Goal: Task Accomplishment & Management: Complete application form

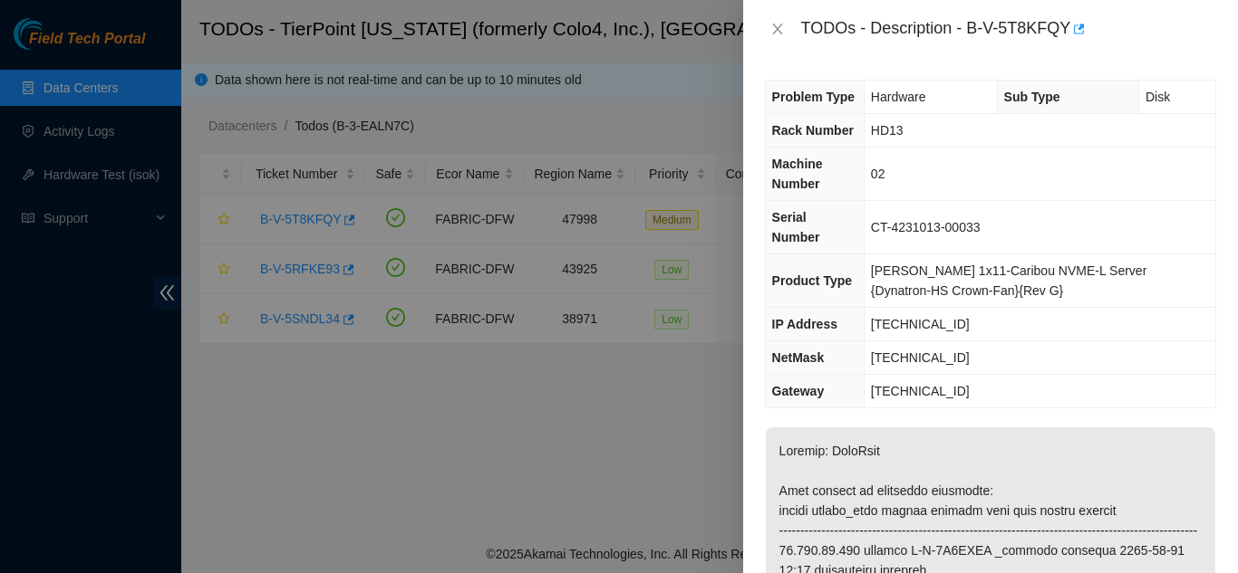
click at [681, 114] on div at bounding box center [619, 286] width 1238 height 573
click at [781, 32] on icon "close" at bounding box center [777, 29] width 14 height 14
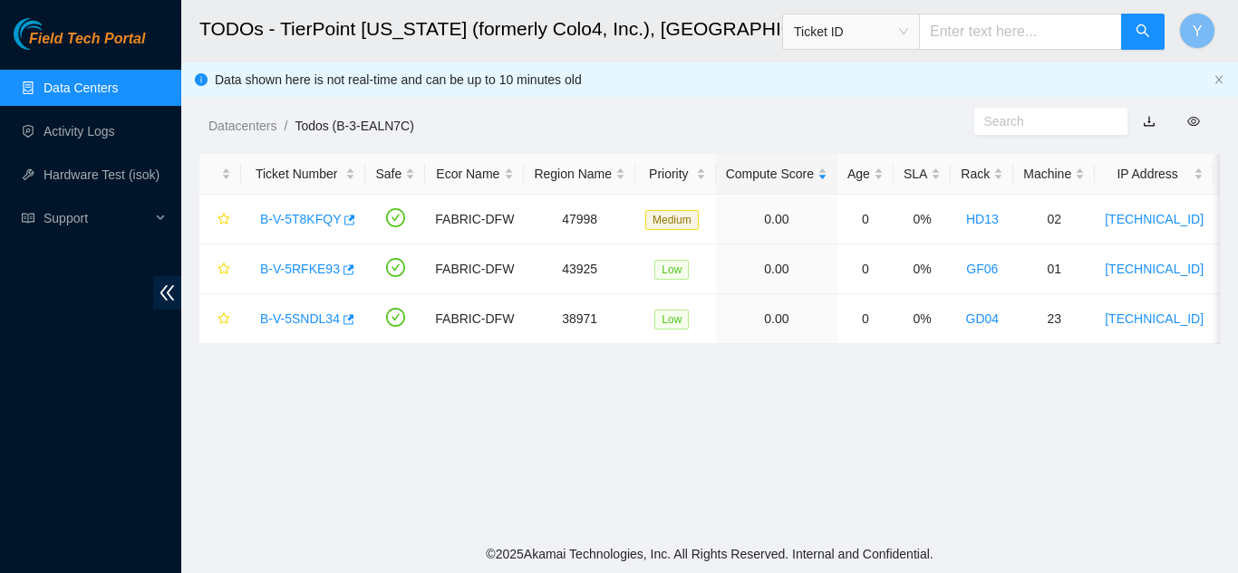
click at [118, 85] on link "Data Centers" at bounding box center [80, 88] width 74 height 14
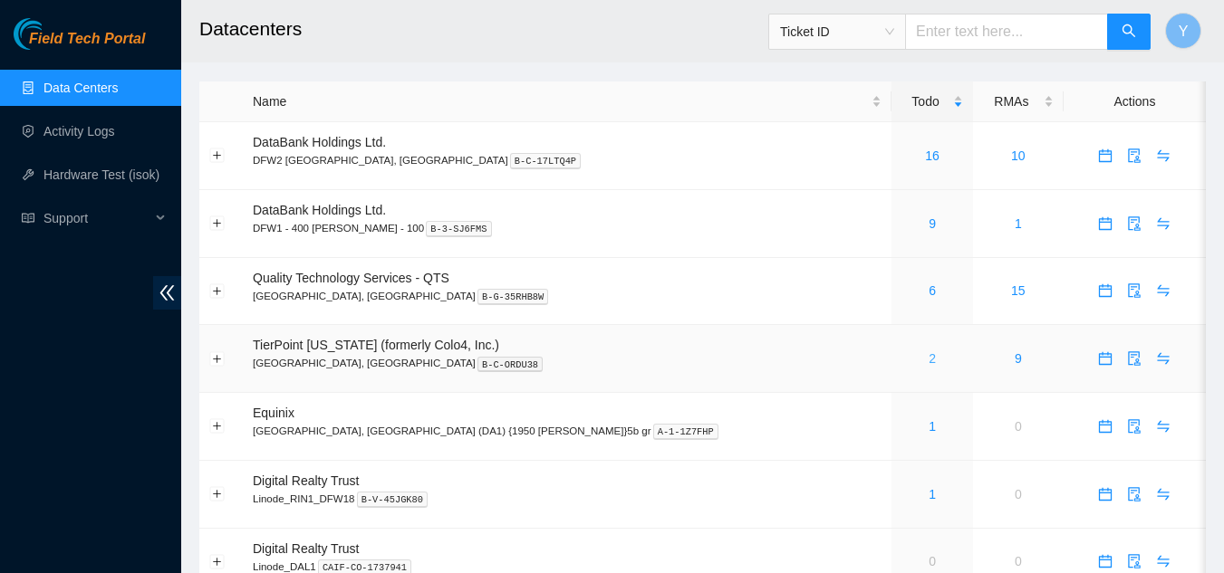
click at [929, 360] on link "2" at bounding box center [932, 359] width 7 height 14
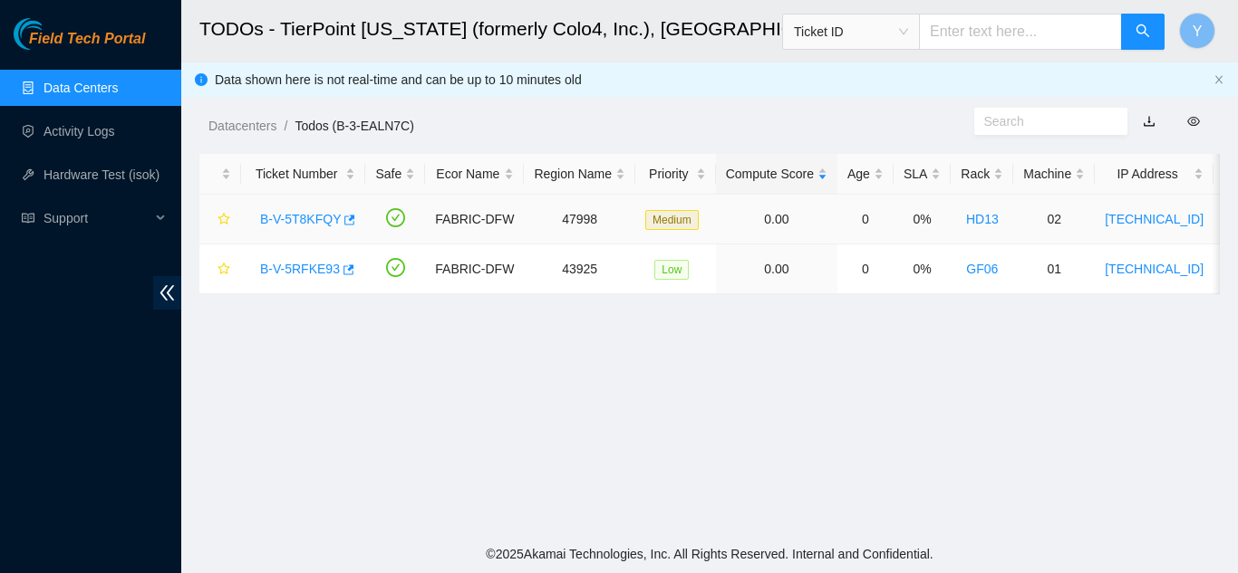
click at [310, 220] on link "B-V-5T8KFQY" at bounding box center [300, 219] width 81 height 14
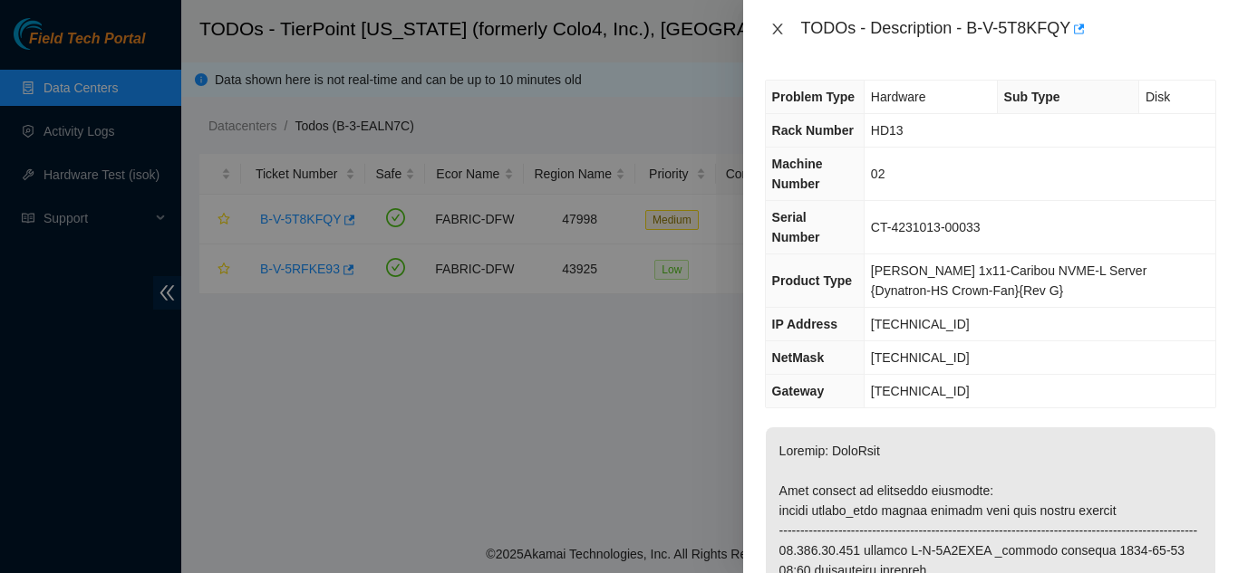
click at [772, 34] on icon "close" at bounding box center [777, 29] width 14 height 14
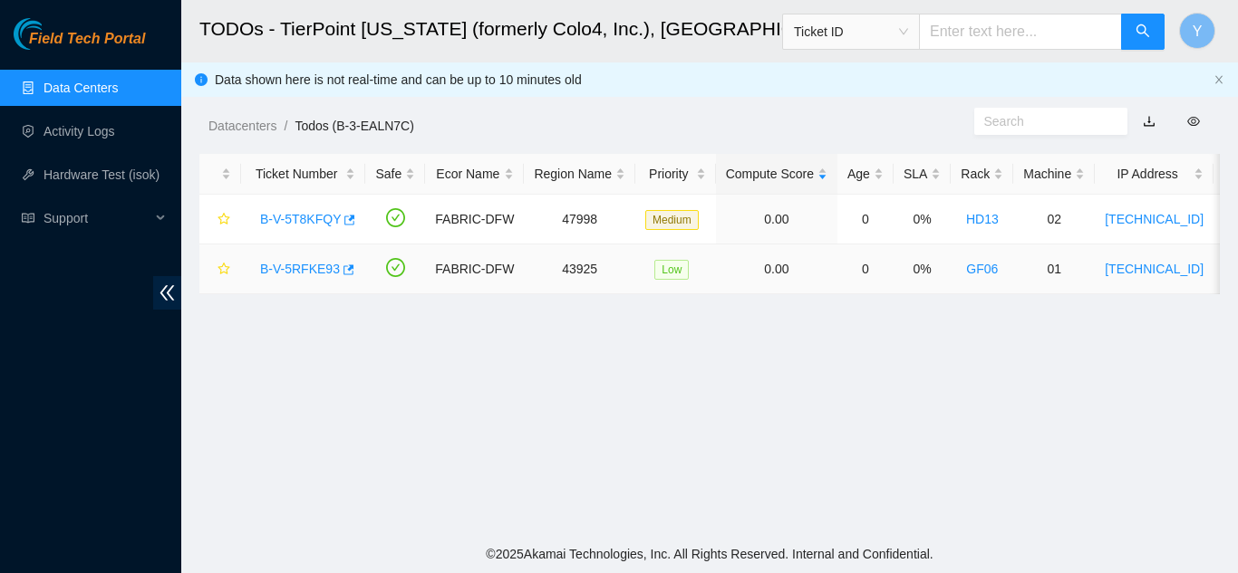
click at [316, 265] on link "B-V-5RFKE93" at bounding box center [300, 269] width 80 height 14
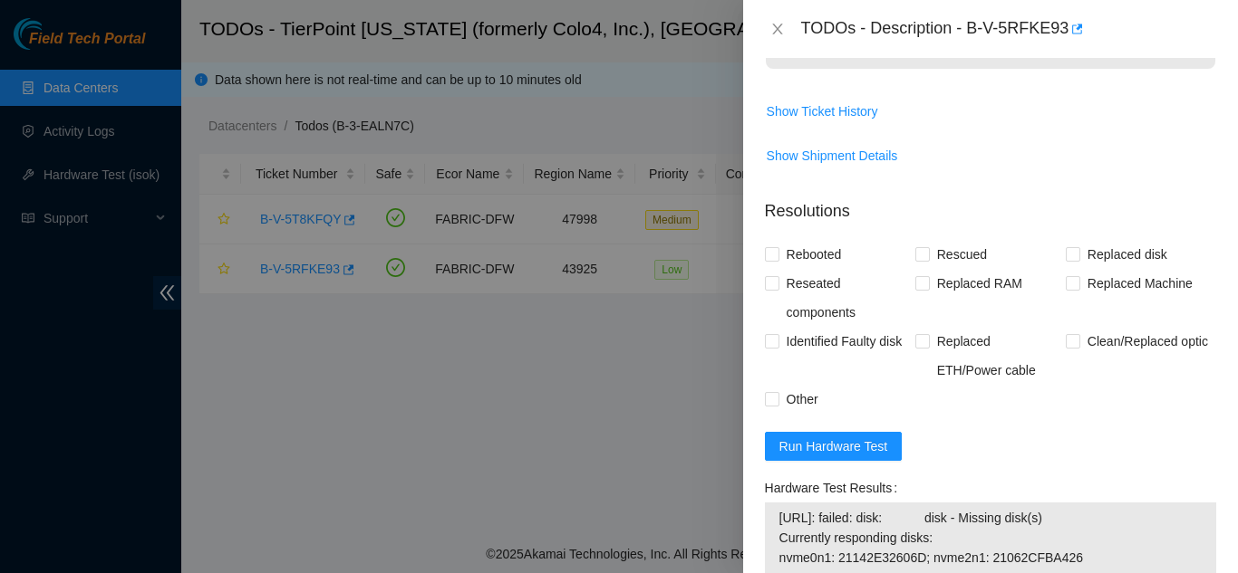
scroll to position [1324, 0]
click at [836, 436] on span "Run Hardware Test" at bounding box center [833, 446] width 109 height 20
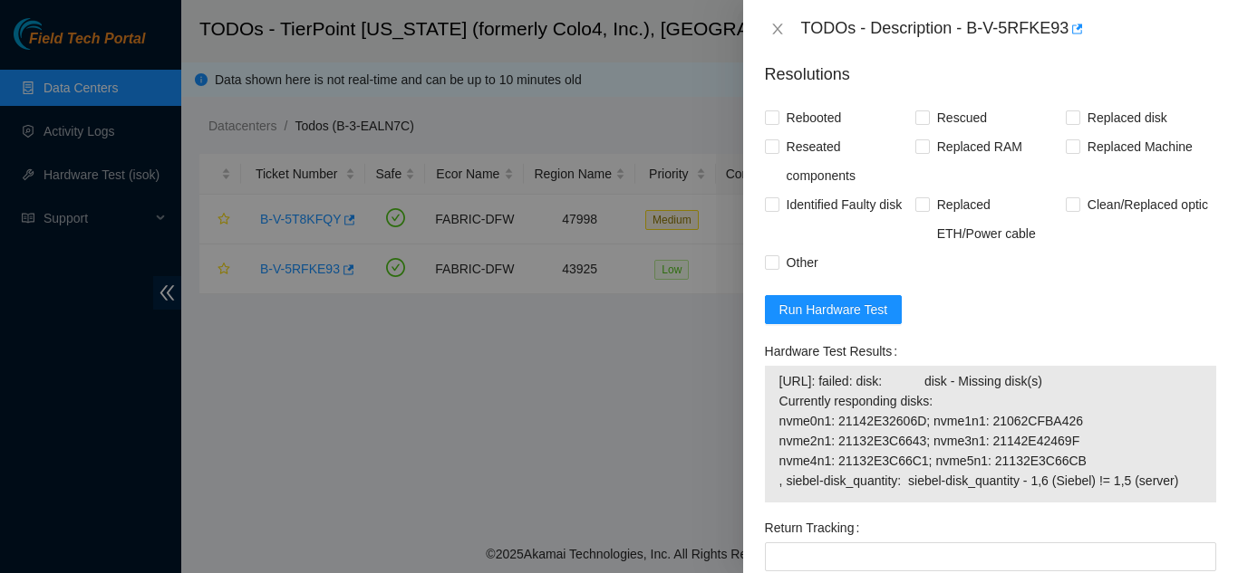
scroll to position [1460, 0]
click at [776, 26] on icon "close" at bounding box center [777, 29] width 10 height 11
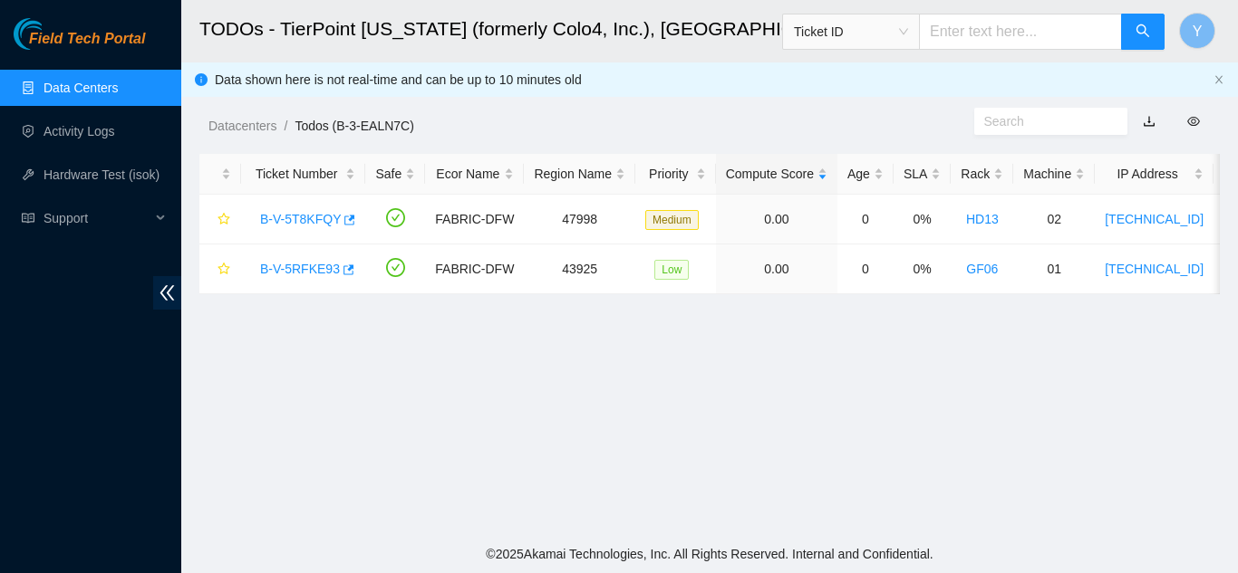
scroll to position [510, 0]
click at [310, 219] on link "B-V-5T8KFQY" at bounding box center [300, 219] width 81 height 14
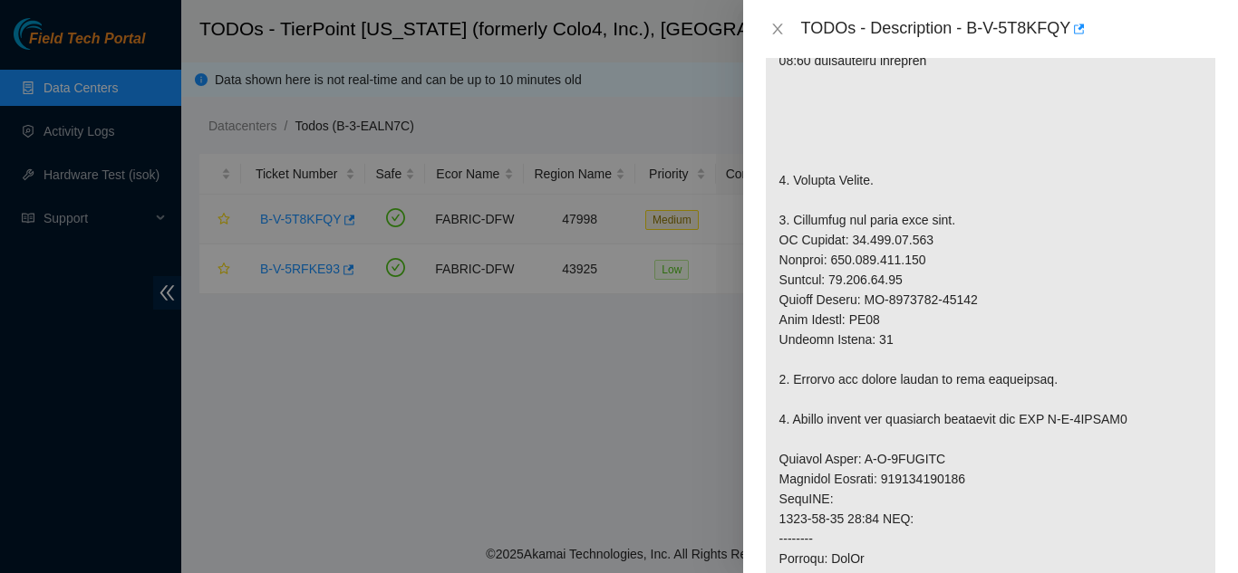
scroll to position [1580, 0]
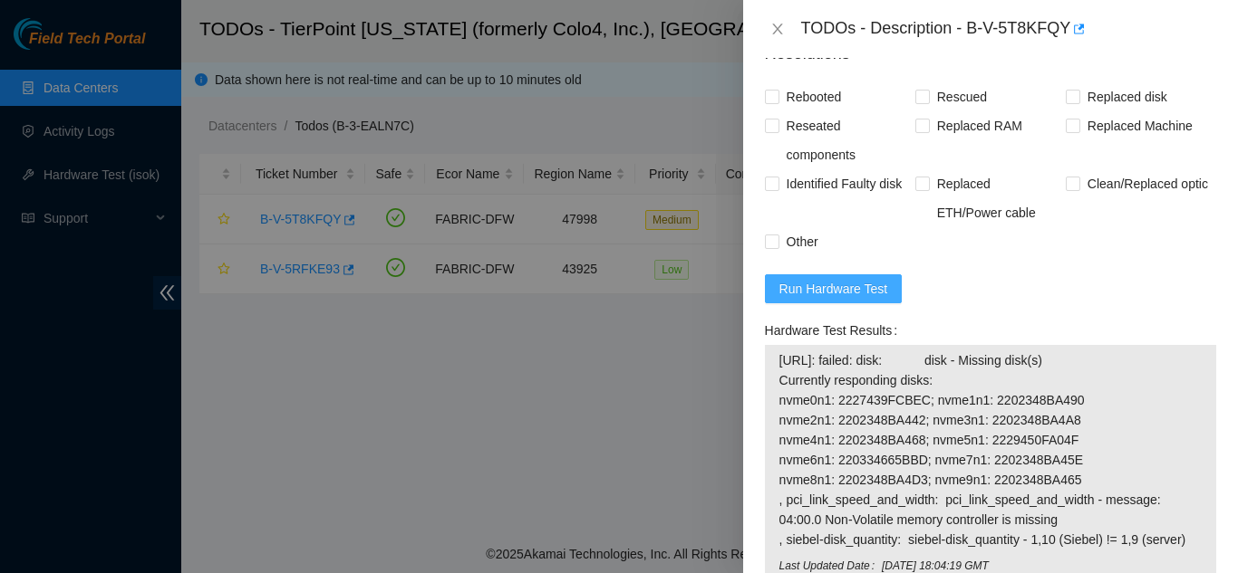
click at [823, 283] on span "Run Hardware Test" at bounding box center [833, 289] width 109 height 20
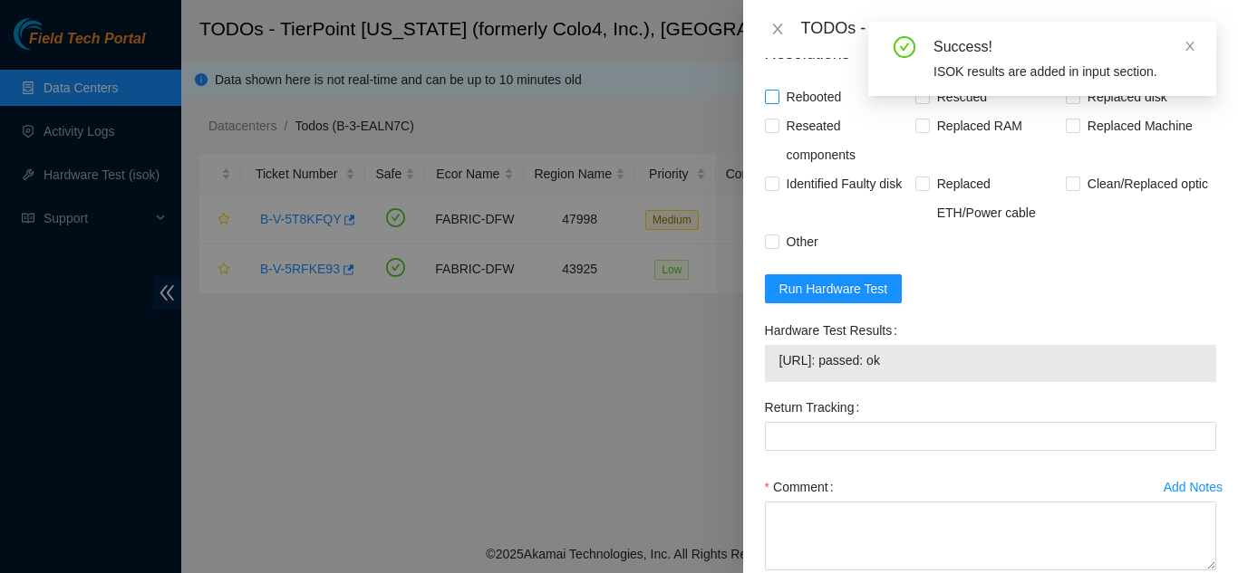
click at [774, 100] on input "Rebooted" at bounding box center [771, 96] width 13 height 13
checkbox input "true"
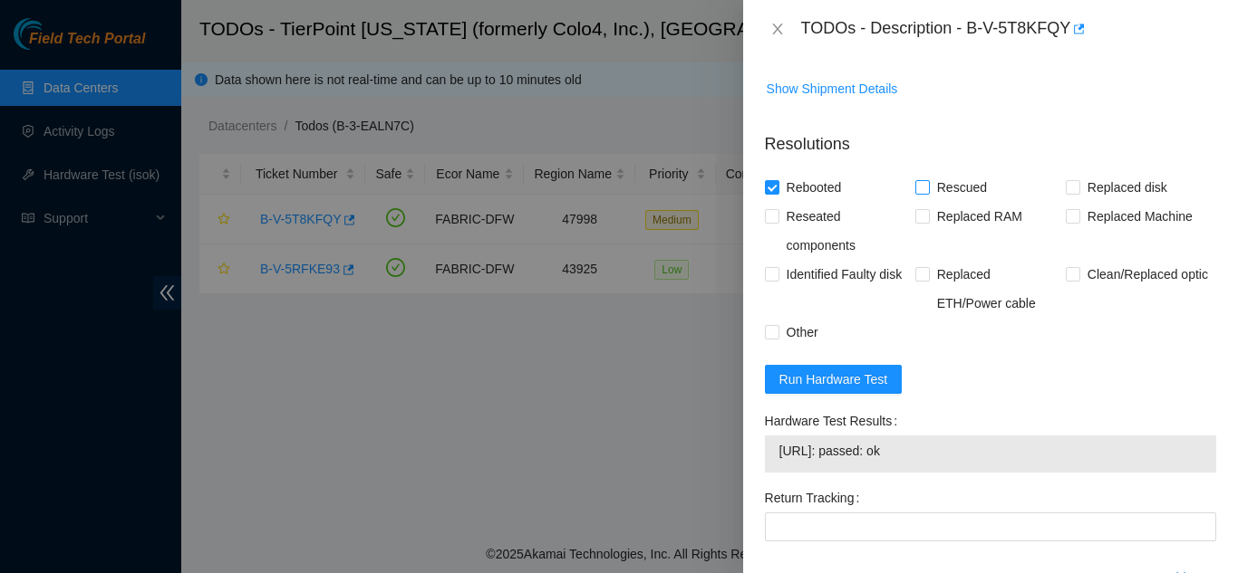
click at [916, 186] on input "Rescued" at bounding box center [921, 186] width 13 height 13
checkbox input "true"
click at [1065, 217] on input "Replaced Machine" at bounding box center [1071, 215] width 13 height 13
checkbox input "true"
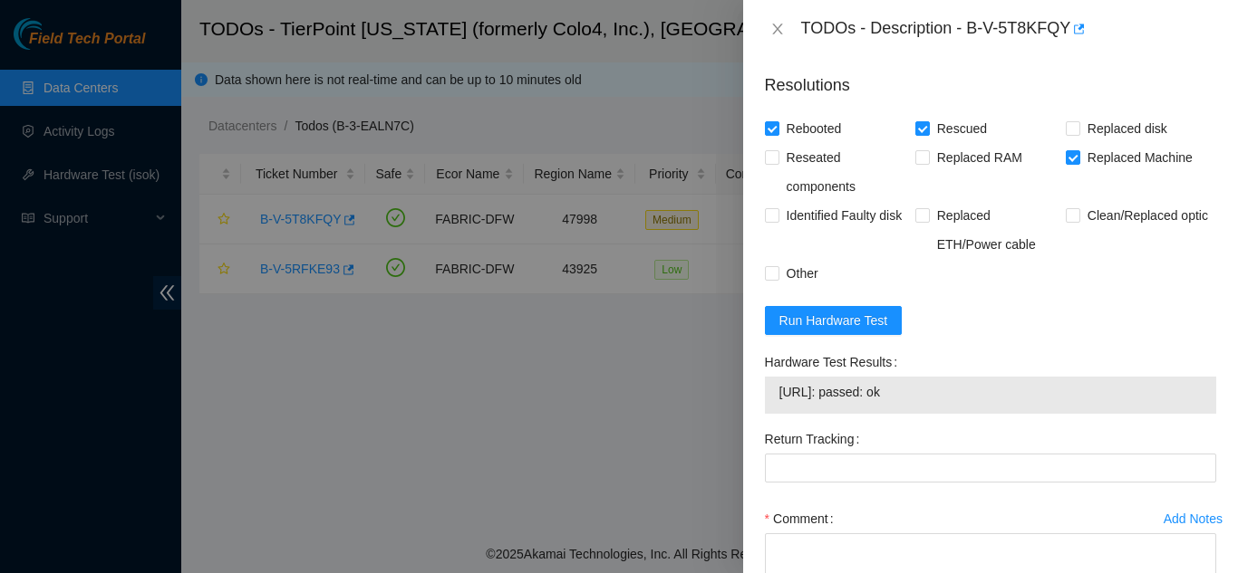
scroll to position [1580, 0]
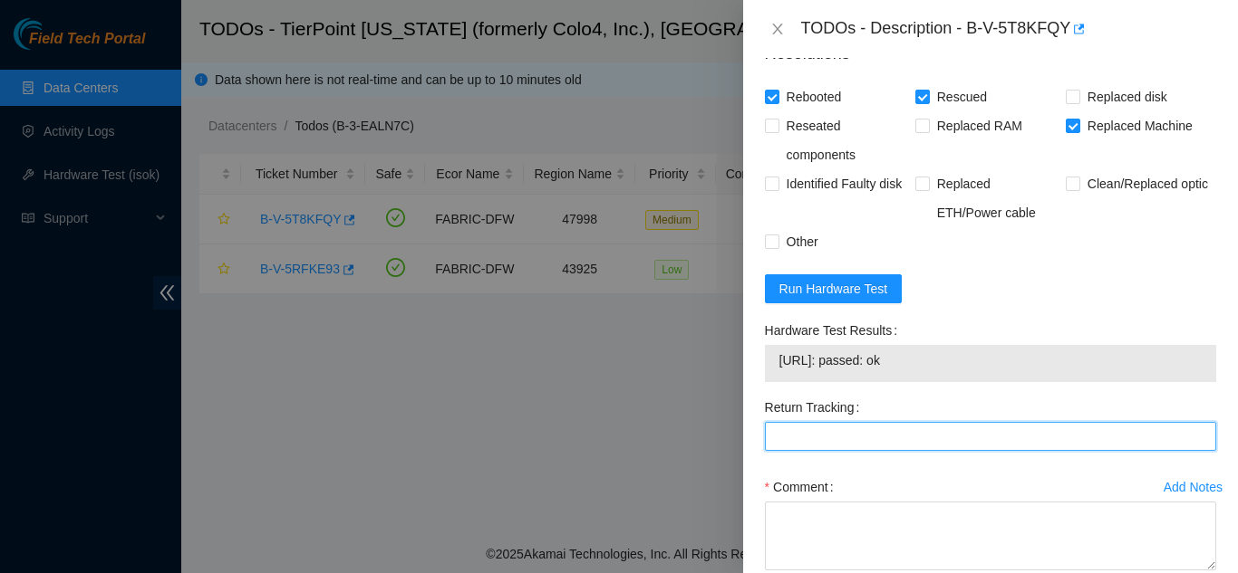
click at [877, 439] on Tracking "Return Tracking" at bounding box center [990, 436] width 451 height 29
paste Tracking "(9612018)093642900249822"
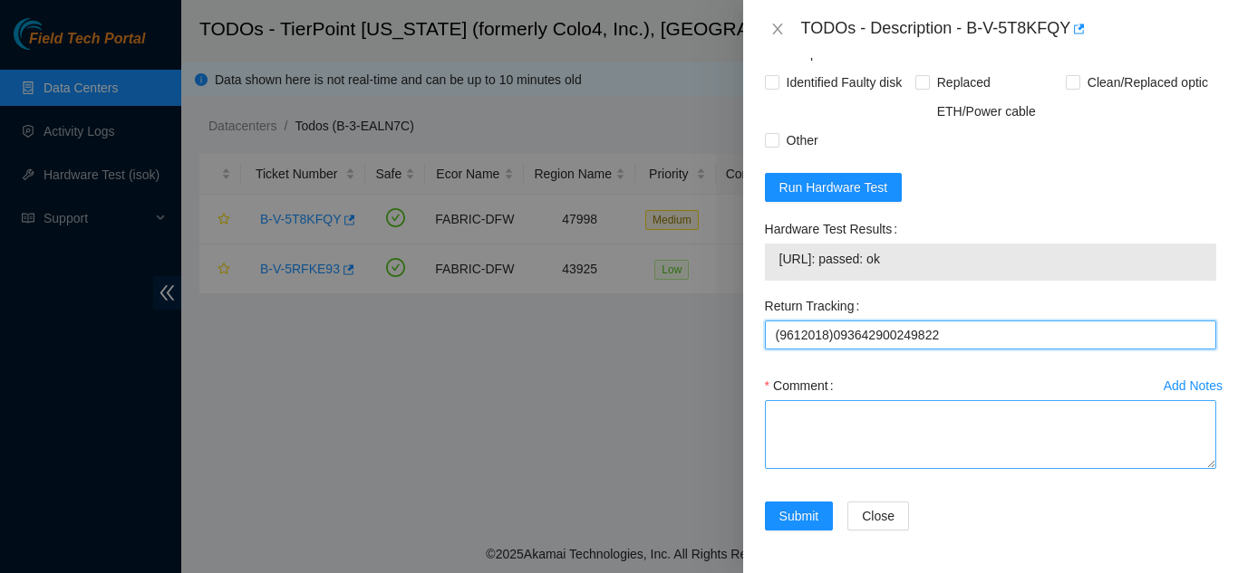
scroll to position [1682, 0]
type Tracking "(9612018)093642900249822"
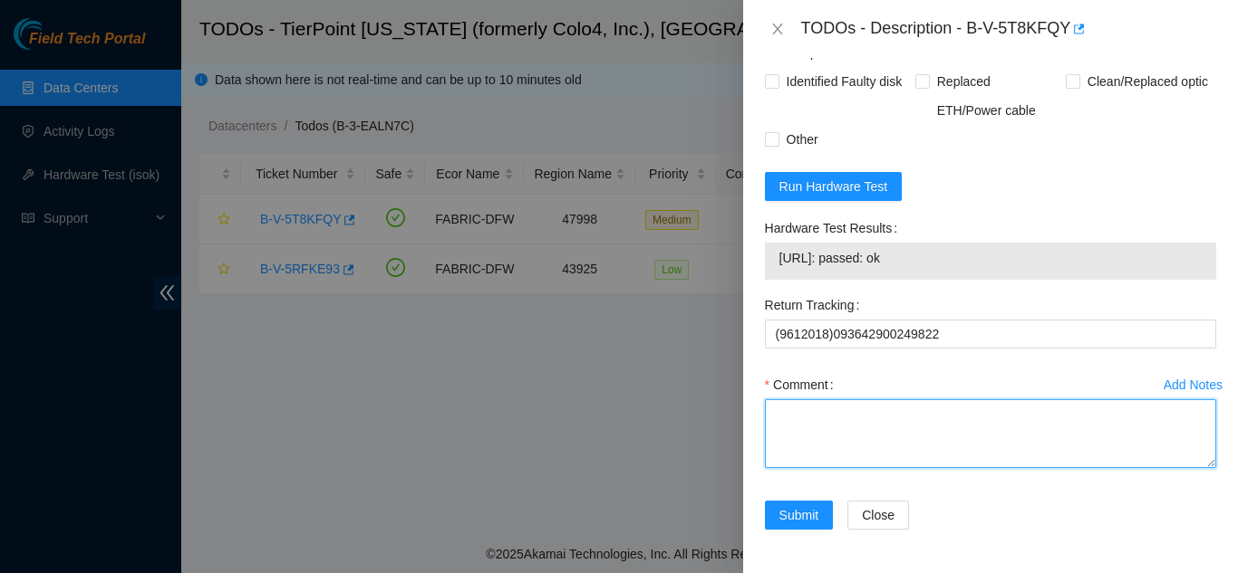
click at [864, 414] on textarea "Comment" at bounding box center [990, 434] width 451 height 69
click at [834, 417] on textarea "Comment" at bounding box center [990, 434] width 451 height 69
paste textarea "Shut down machine properly, located faulty disk and replaced with new disk (S/N…"
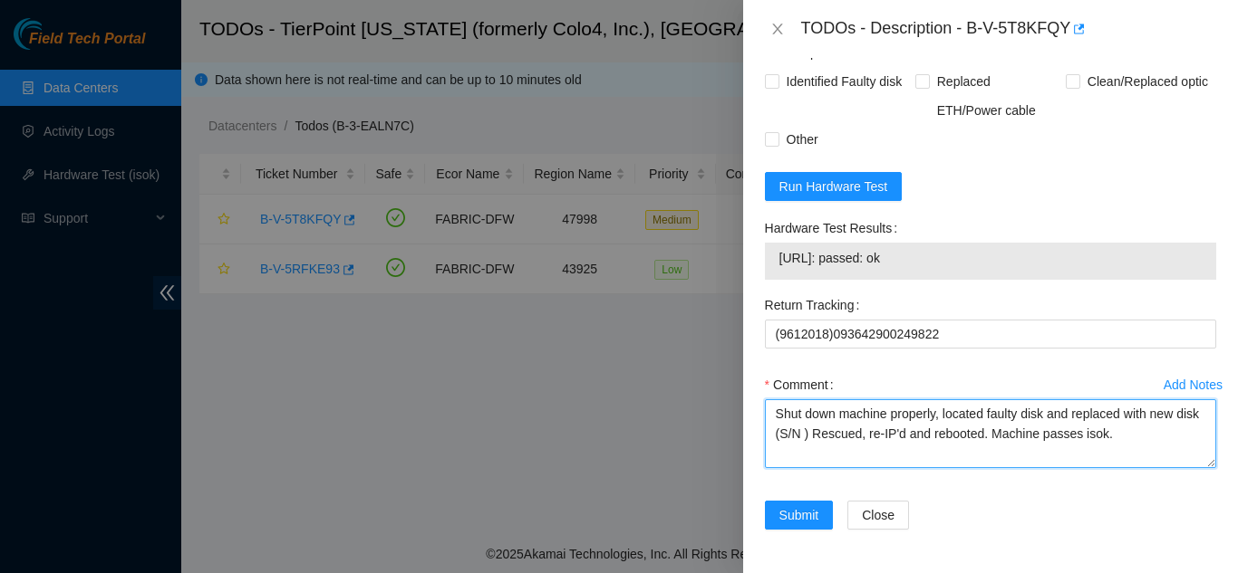
click at [830, 431] on textarea "Shut down machine properly, located faulty disk and replaced with new disk (S/N…" at bounding box center [990, 434] width 451 height 69
paste textarea "CT-4231013-00079"
click at [1045, 411] on textarea "Shut down machine properly, located faulty disk and replaced with new disk (CT-…" at bounding box center [990, 434] width 451 height 69
click at [825, 434] on textarea "Shut down machine properly, located faulty machine and replaced with new disk (…" at bounding box center [990, 434] width 451 height 69
type textarea "Shut down machine properly, located faulty machine and replaced with new machin…"
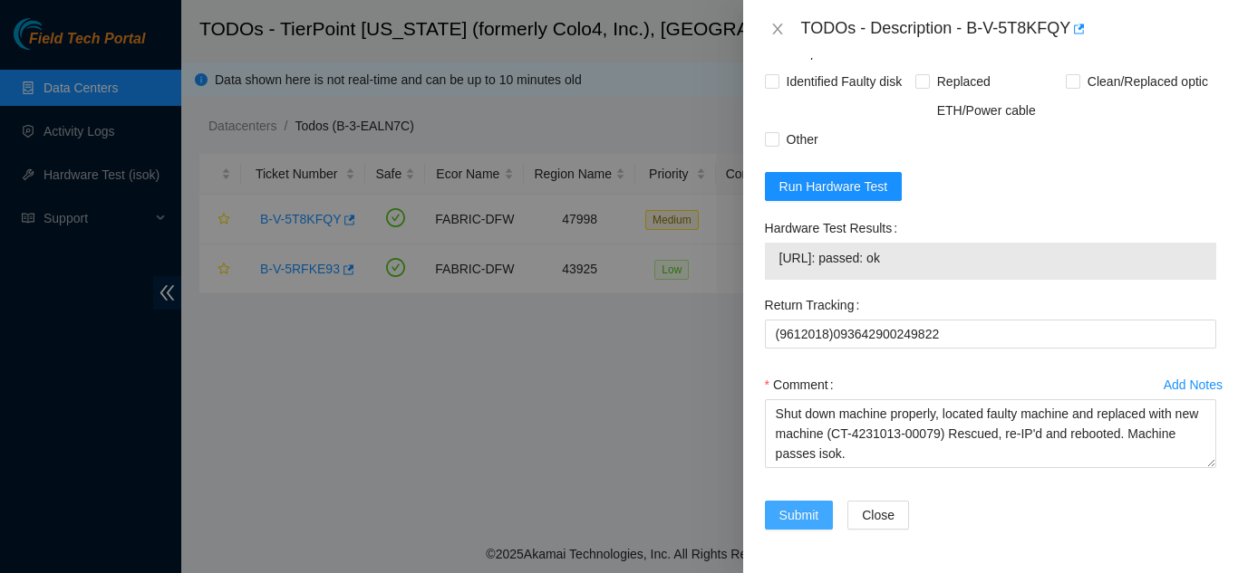
click at [796, 511] on span "Submit" at bounding box center [799, 516] width 40 height 20
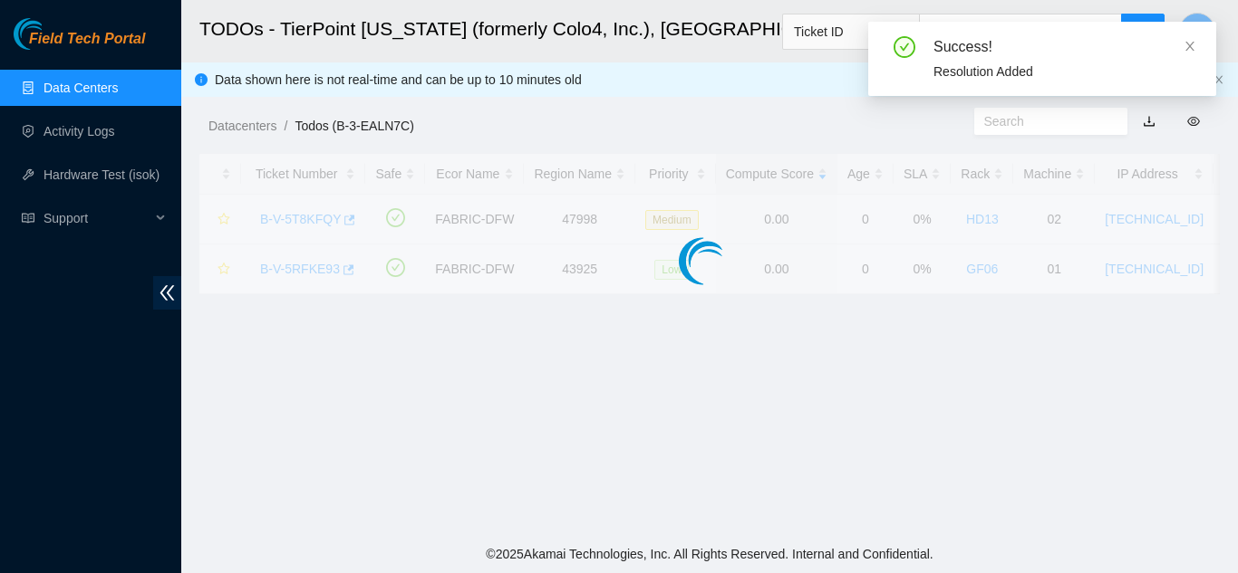
scroll to position [555, 0]
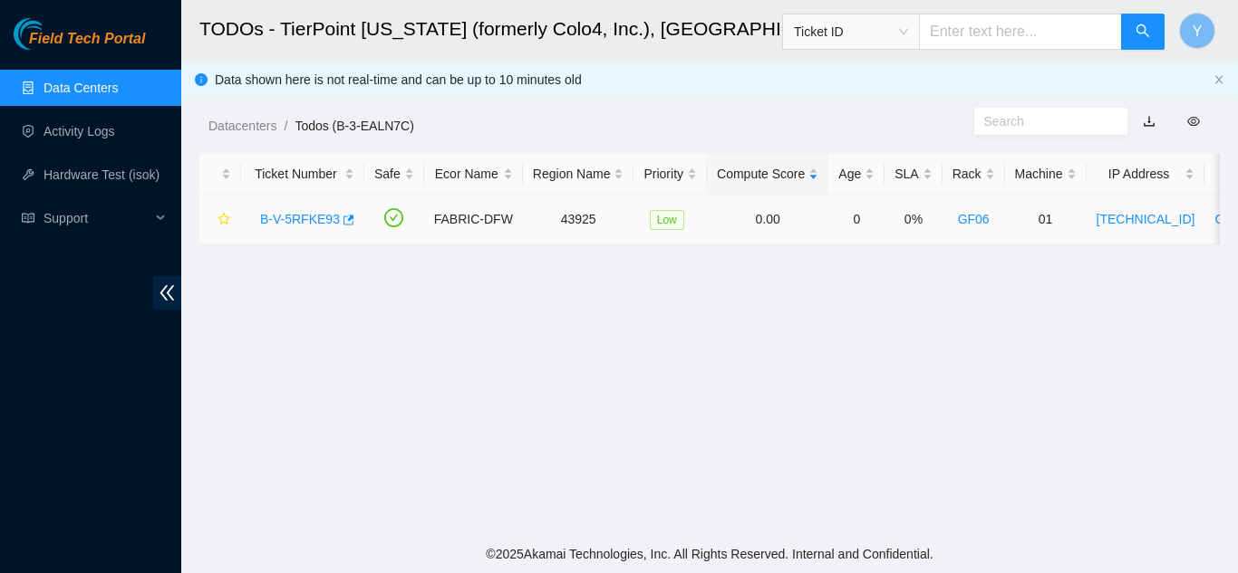
click at [304, 223] on link "B-V-5RFKE93" at bounding box center [300, 219] width 80 height 14
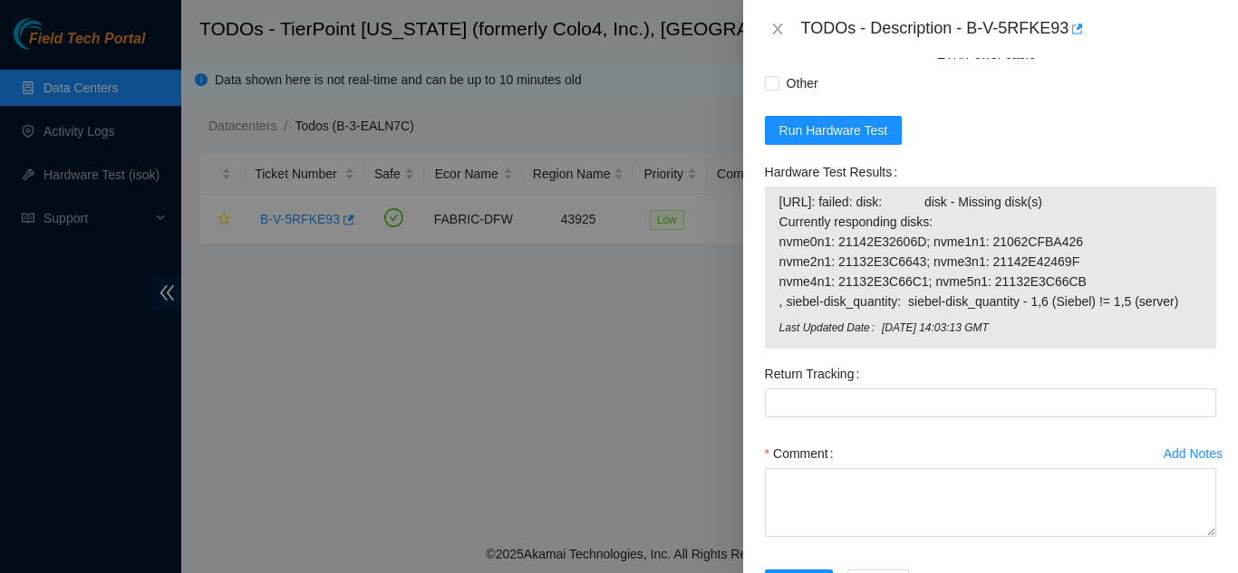
scroll to position [1597, 0]
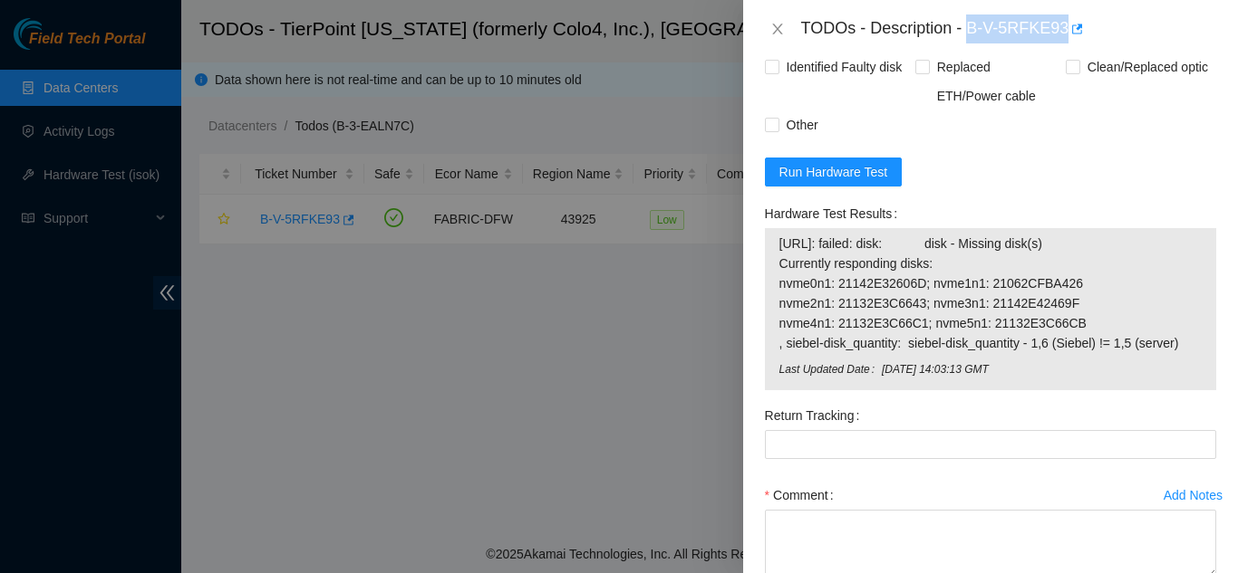
drag, startPoint x: 968, startPoint y: 27, endPoint x: 1063, endPoint y: 34, distance: 94.4
click at [1063, 34] on div "TODOs - Description - B-V-5RFKE93" at bounding box center [1008, 28] width 415 height 29
copy div "B-V-5RFKE93"
click at [776, 26] on icon "close" at bounding box center [777, 29] width 10 height 11
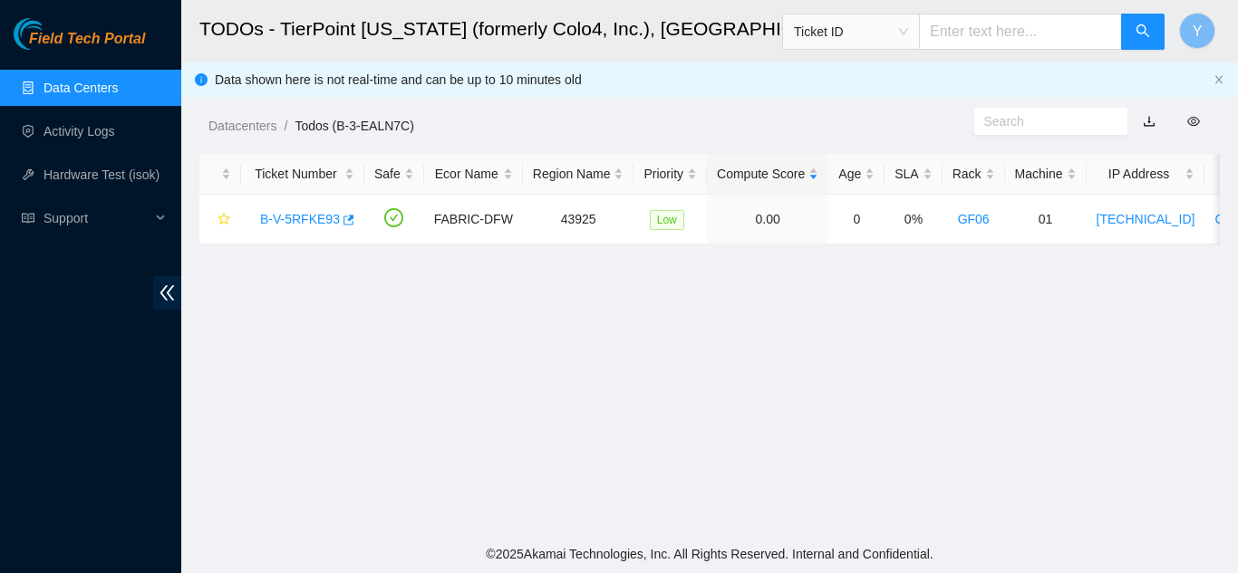
scroll to position [465, 0]
click at [296, 218] on link "B-V-5RFKE93" at bounding box center [300, 219] width 80 height 14
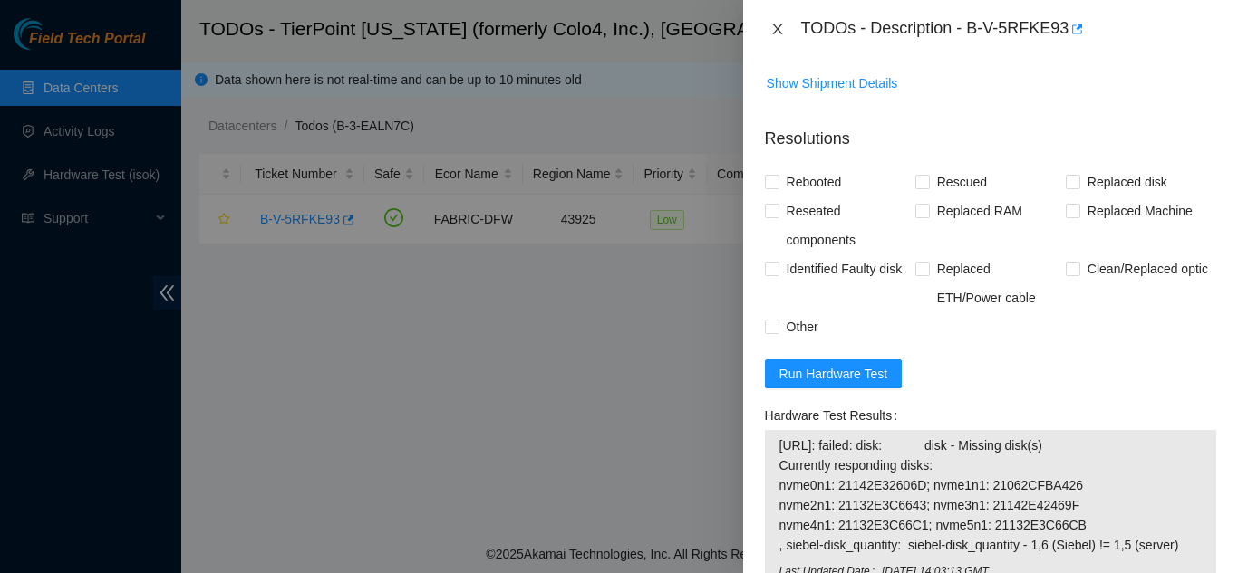
scroll to position [1597, 0]
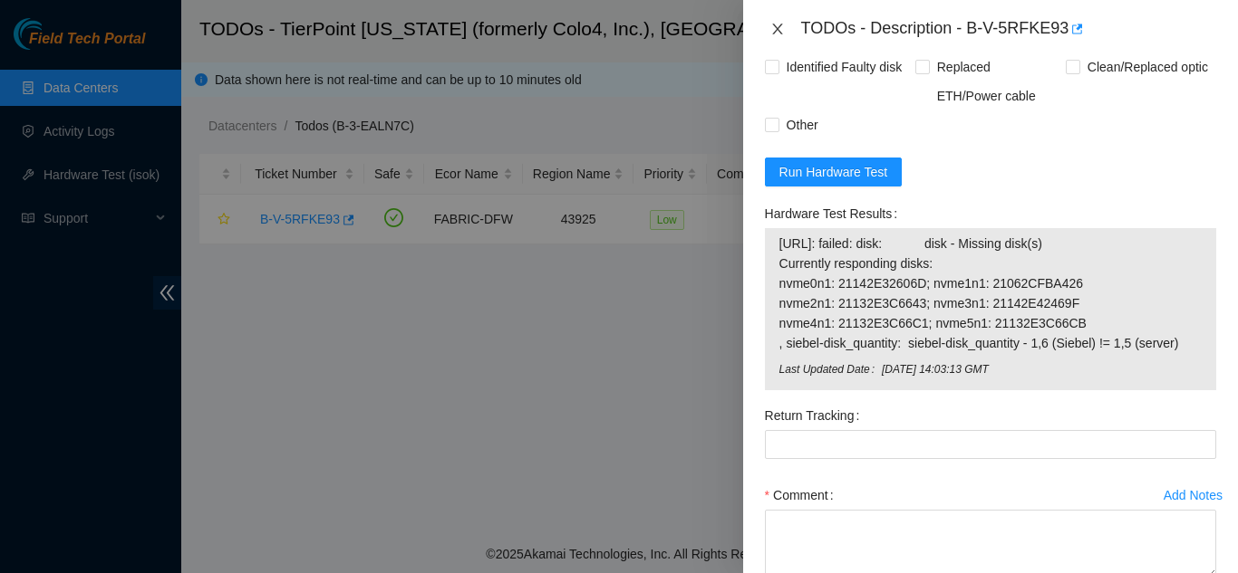
click at [780, 30] on icon "close" at bounding box center [777, 29] width 14 height 14
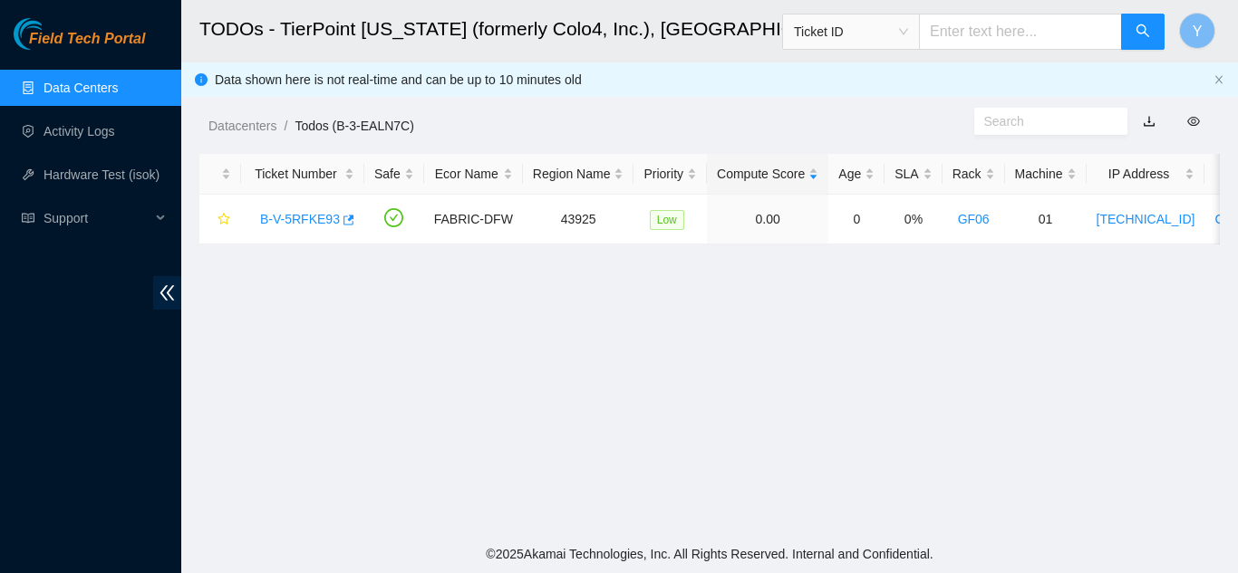
scroll to position [465, 0]
click at [316, 219] on link "B-V-5RFKE93" at bounding box center [300, 219] width 80 height 14
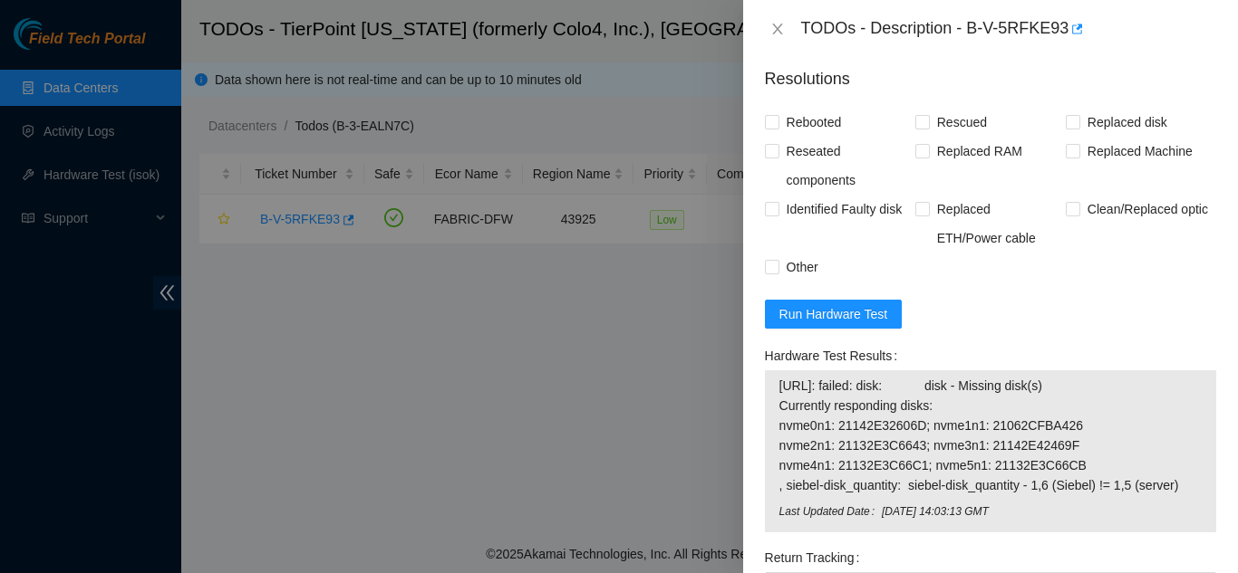
scroll to position [1486, 0]
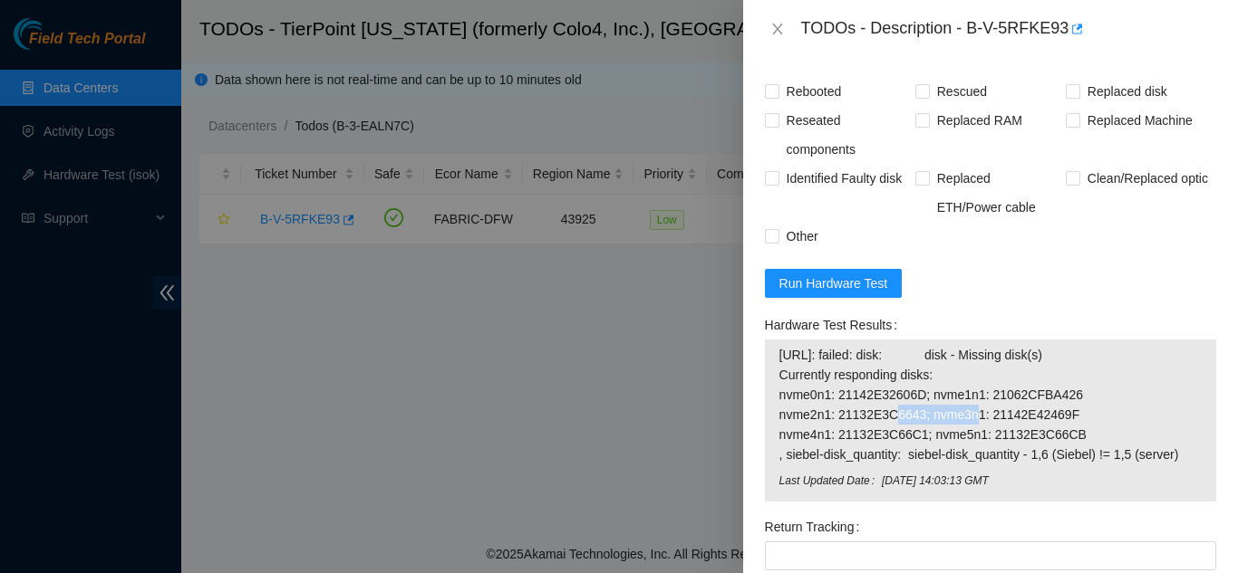
drag, startPoint x: 835, startPoint y: 396, endPoint x: 920, endPoint y: 391, distance: 84.4
click at [920, 391] on span "[URL]: failed: disk: disk - Missing disk(s) Currently responding disks: nvme0n1…" at bounding box center [990, 405] width 422 height 120
copy span "21132E3C6643"
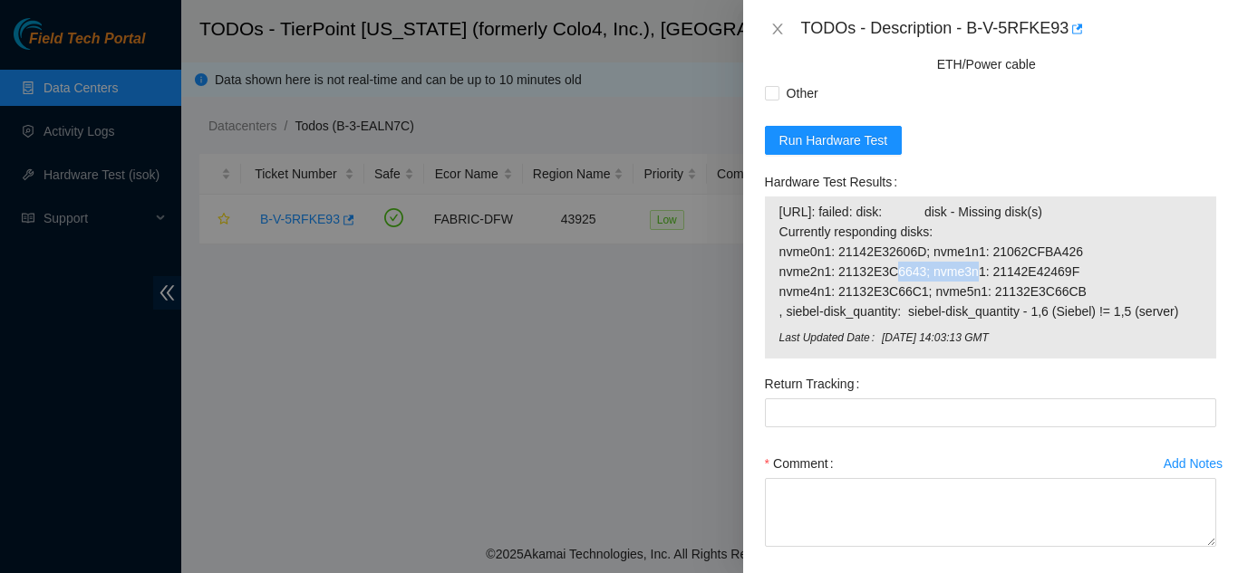
scroll to position [1629, 0]
click at [815, 130] on span "Run Hardware Test" at bounding box center [833, 140] width 109 height 20
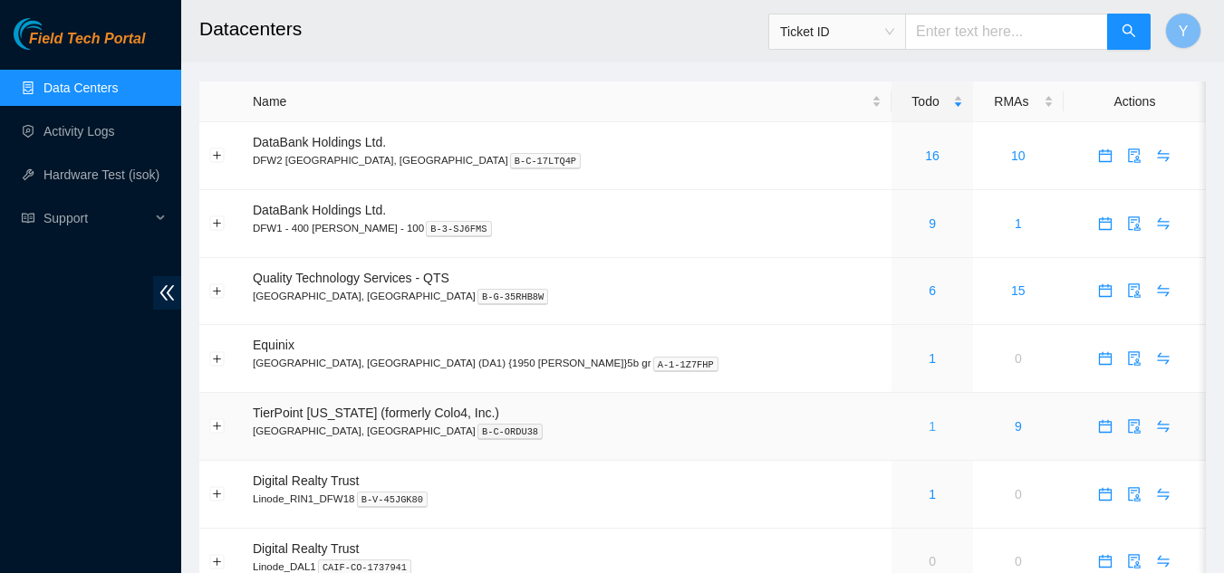
click at [929, 426] on link "1" at bounding box center [932, 426] width 7 height 14
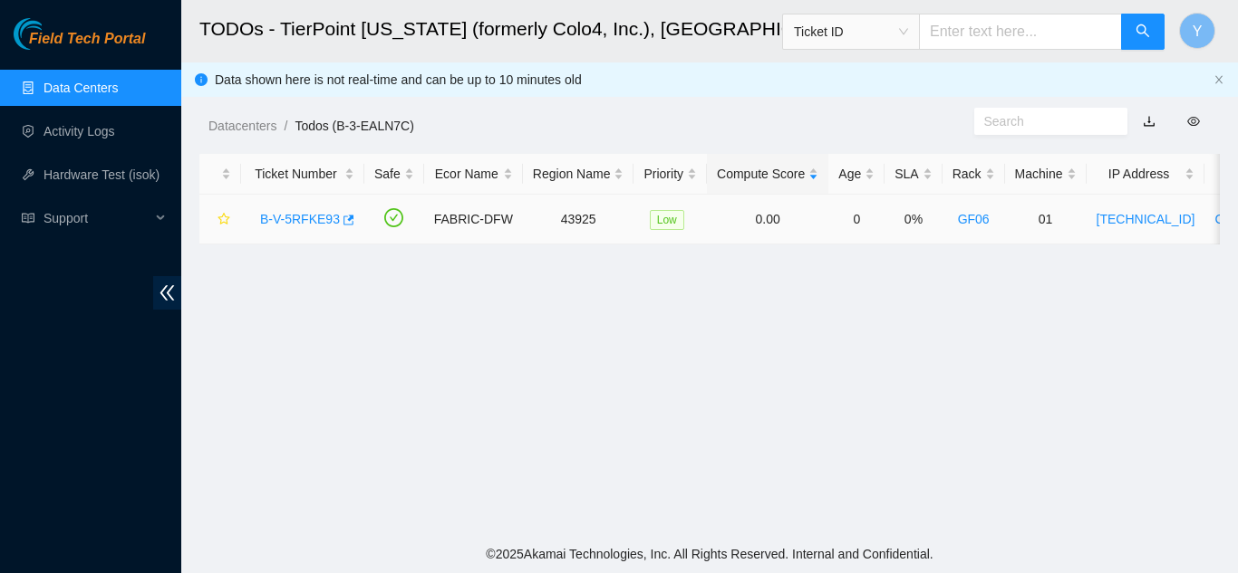
click at [301, 217] on link "B-V-5RFKE93" at bounding box center [300, 219] width 80 height 14
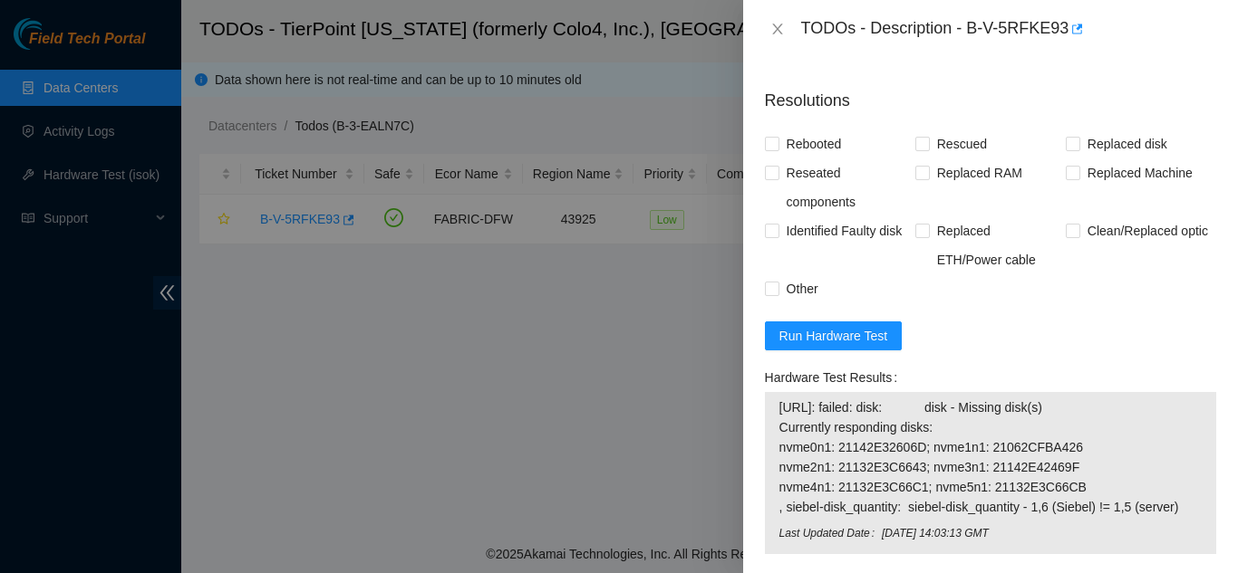
scroll to position [1436, 0]
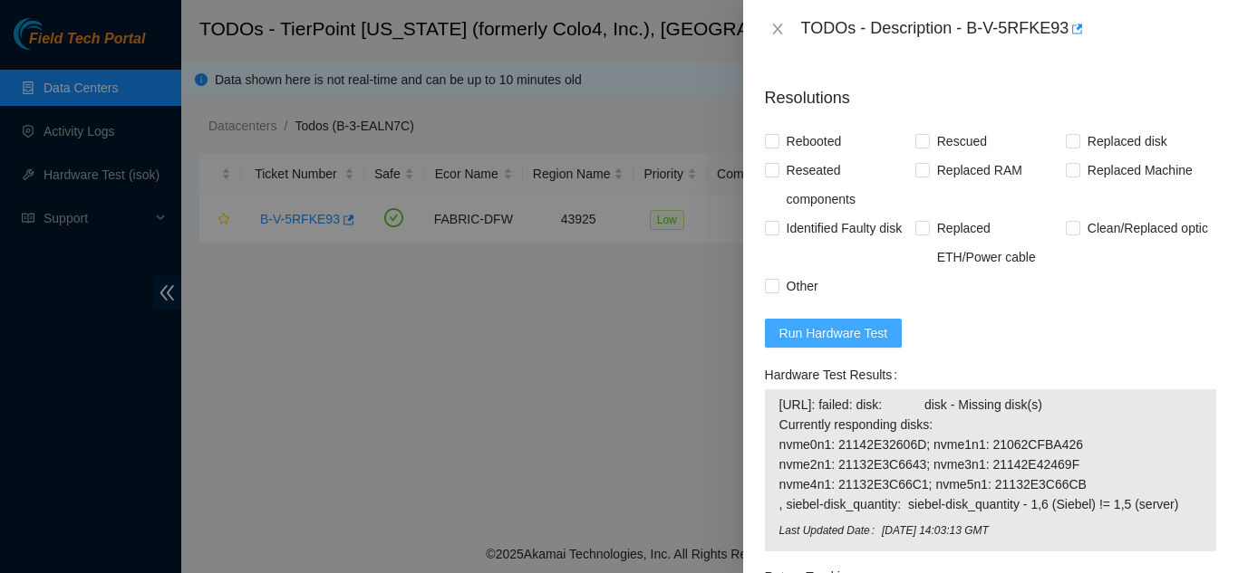
click at [850, 323] on span "Run Hardware Test" at bounding box center [833, 333] width 109 height 20
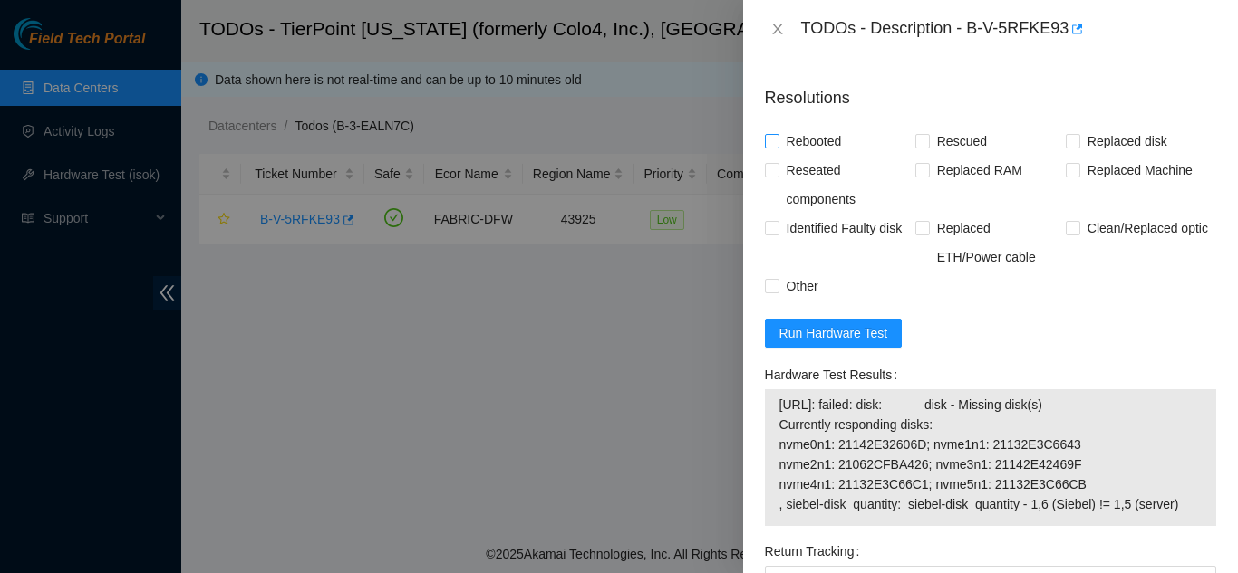
drag, startPoint x: 770, startPoint y: 121, endPoint x: 853, endPoint y: 110, distance: 84.2
click at [772, 134] on input "Rebooted" at bounding box center [771, 140] width 13 height 13
checkbox input "true"
click at [920, 134] on input "Rescued" at bounding box center [921, 140] width 13 height 13
checkbox input "true"
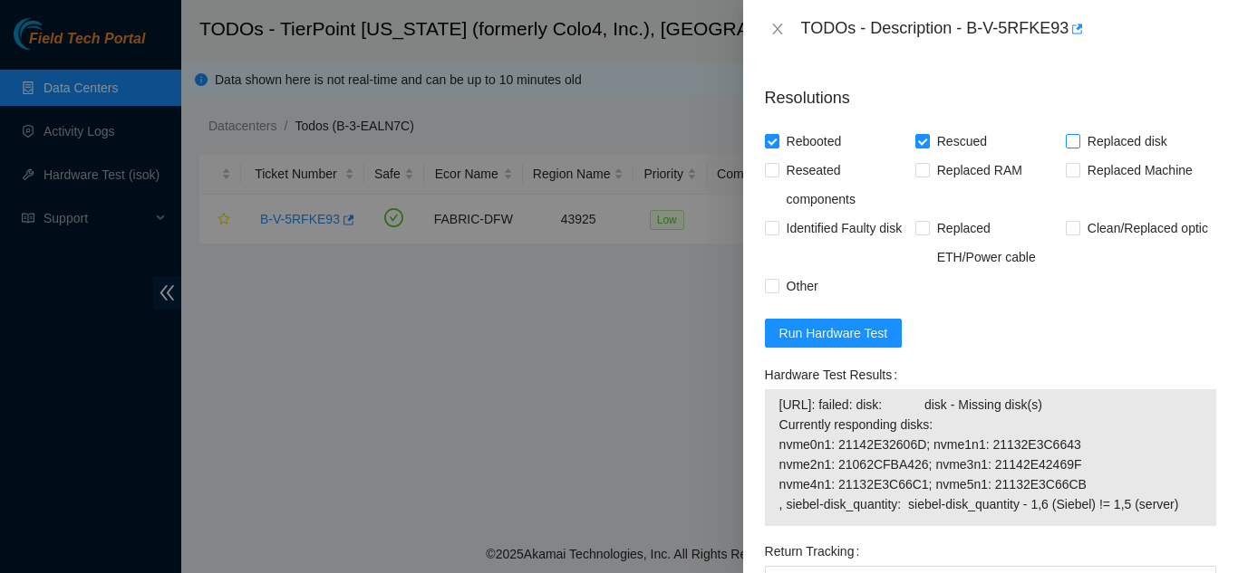
click at [1067, 134] on input "Replaced disk" at bounding box center [1071, 140] width 13 height 13
checkbox input "true"
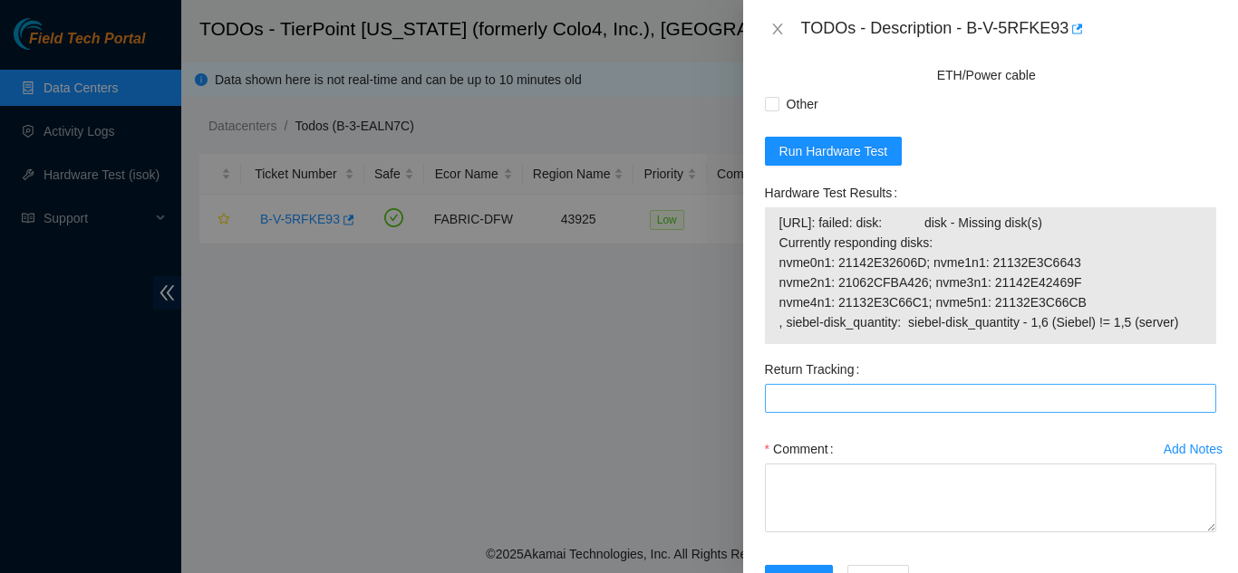
scroll to position [1662, 0]
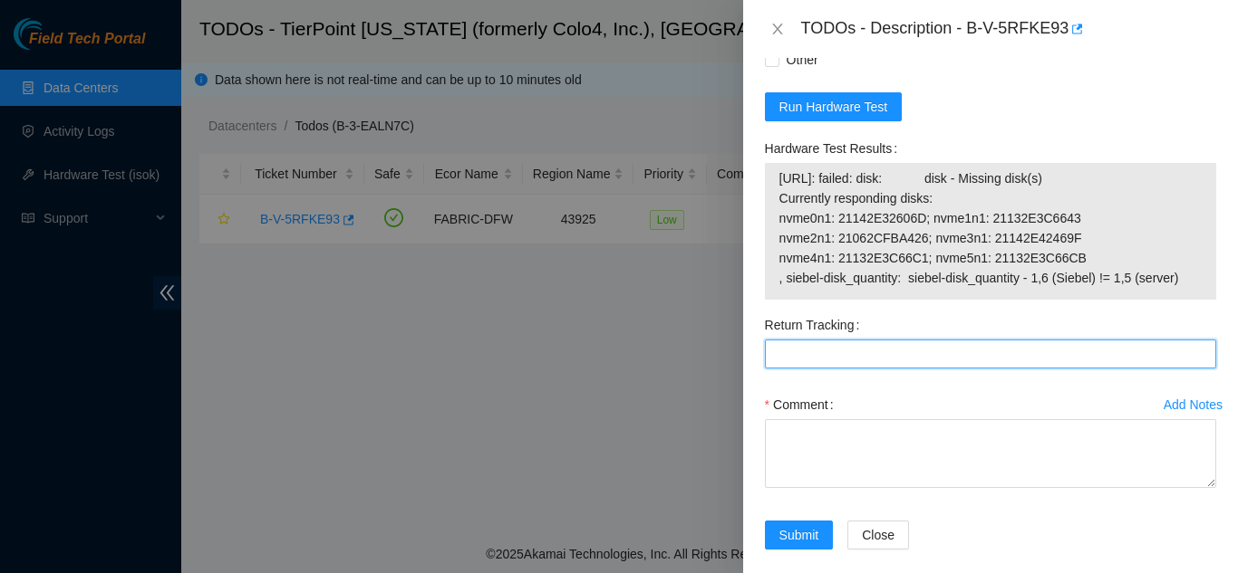
click at [818, 340] on Tracking "Return Tracking" at bounding box center [990, 354] width 451 height 29
type Tracking "463470043988"
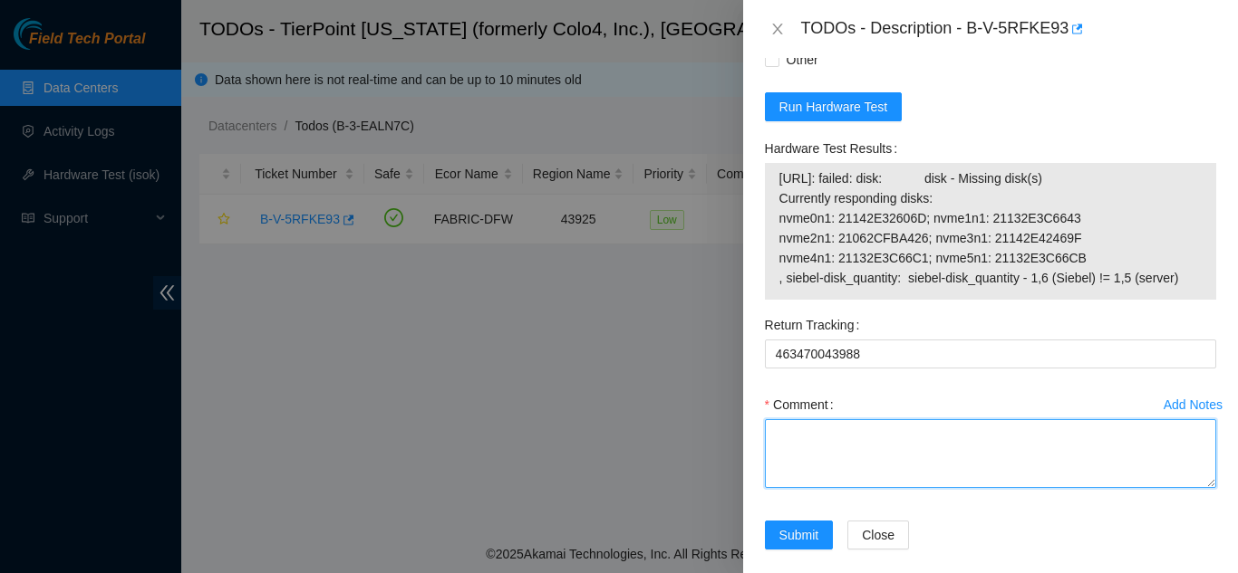
click at [844, 433] on textarea "Comment" at bounding box center [990, 453] width 451 height 69
paste textarea "Shut down machine properly, located faulty disk and replaced with new disk (S/N…"
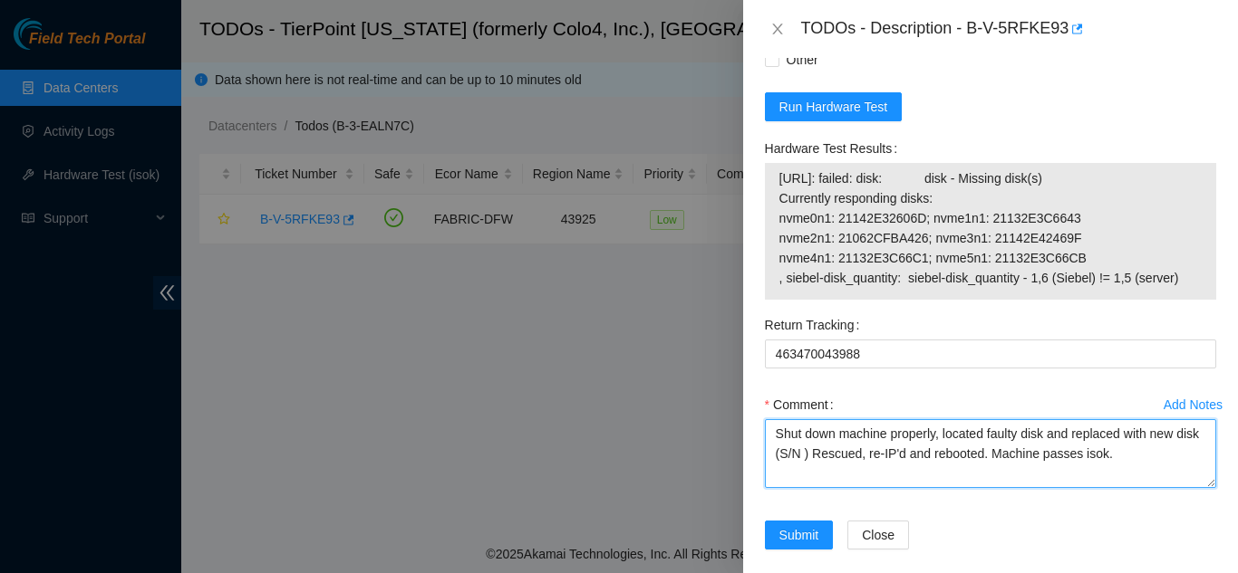
click at [828, 431] on textarea "Shut down machine properly, located faulty disk and replaced with new disk (S/N…" at bounding box center [990, 453] width 451 height 69
paste textarea "215133B06DEA"
drag, startPoint x: 1160, startPoint y: 437, endPoint x: 1173, endPoint y: 446, distance: 16.3
click at [1161, 437] on textarea "Shut down machine properly, located faulty disk and replaced with new disk (215…" at bounding box center [990, 453] width 451 height 69
click at [1188, 436] on textarea "Shut down machine properly, located faulty disk and replaced with new disk (215…" at bounding box center [990, 453] width 451 height 69
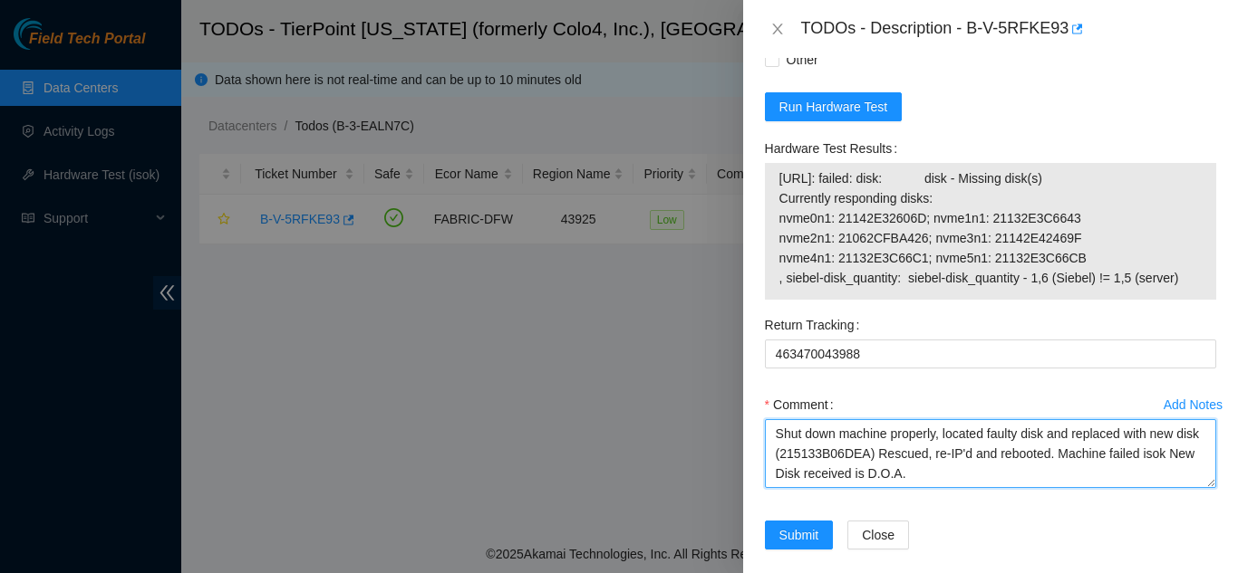
click at [1183, 437] on textarea "Shut down machine properly, located faulty disk and replaced with new disk (215…" at bounding box center [990, 453] width 451 height 69
drag, startPoint x: 773, startPoint y: 454, endPoint x: 790, endPoint y: 452, distance: 17.3
click at [774, 454] on textarea "Shut down machine properly, located faulty disk and replaced with new disk (215…" at bounding box center [990, 453] width 451 height 69
click at [1033, 461] on textarea "Shut down machine properly, located faulty disk and replaced with new disk (215…" at bounding box center [990, 453] width 451 height 69
drag, startPoint x: 775, startPoint y: 455, endPoint x: 1022, endPoint y: 461, distance: 247.4
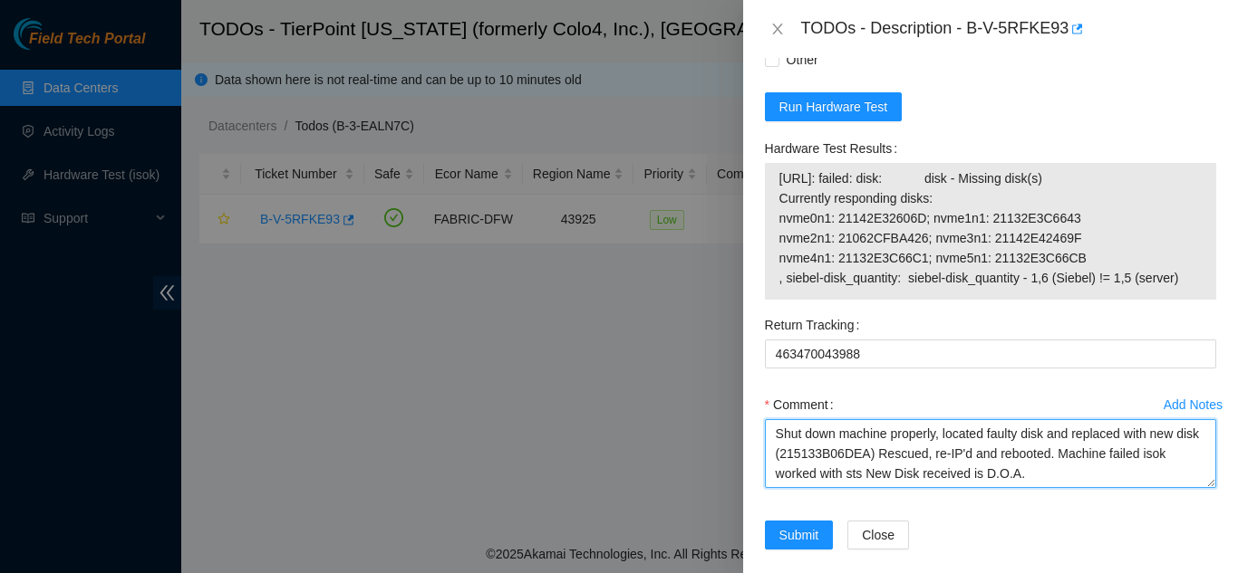
click at [1022, 461] on textarea "Shut down machine properly, located faulty disk and replaced with new disk (215…" at bounding box center [990, 453] width 451 height 69
type textarea "Shut down machine properly, located faulty disk and replaced with new disk (215…"
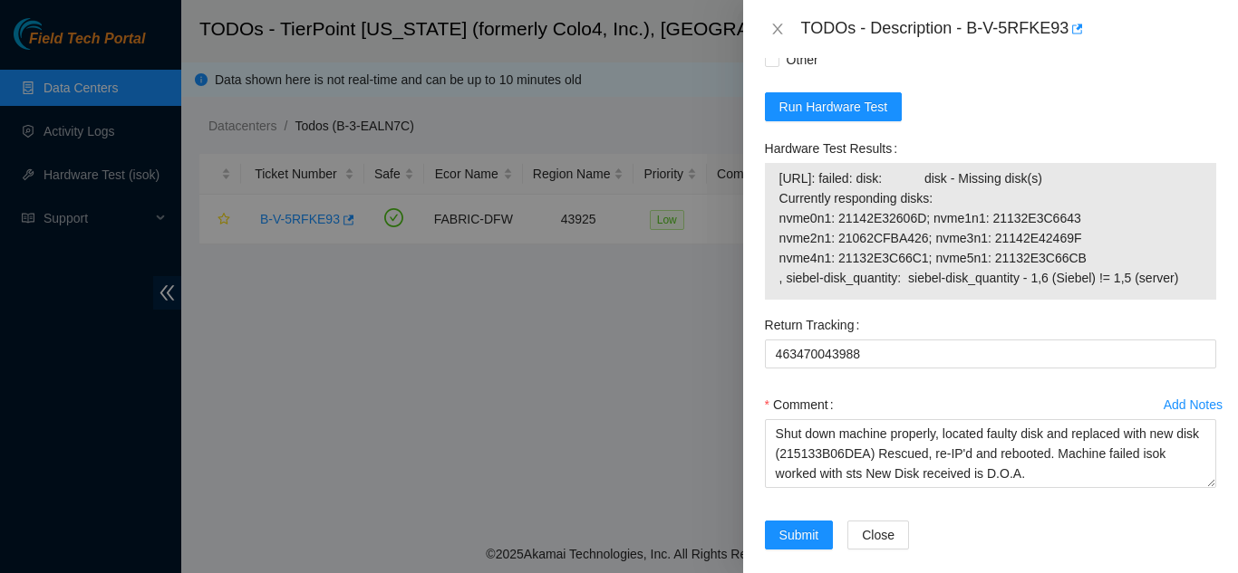
click at [1008, 356] on div "Return Tracking 463470043988" at bounding box center [990, 351] width 466 height 80
click at [799, 525] on span "Submit" at bounding box center [799, 535] width 40 height 20
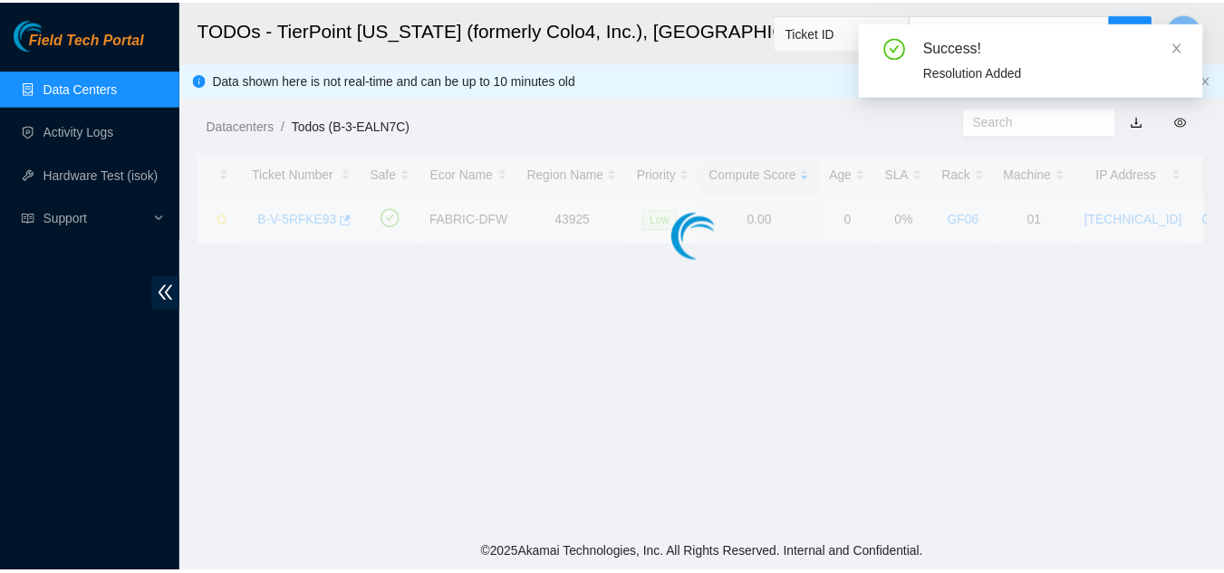
scroll to position [555, 0]
